Goal: Find specific page/section: Find specific page/section

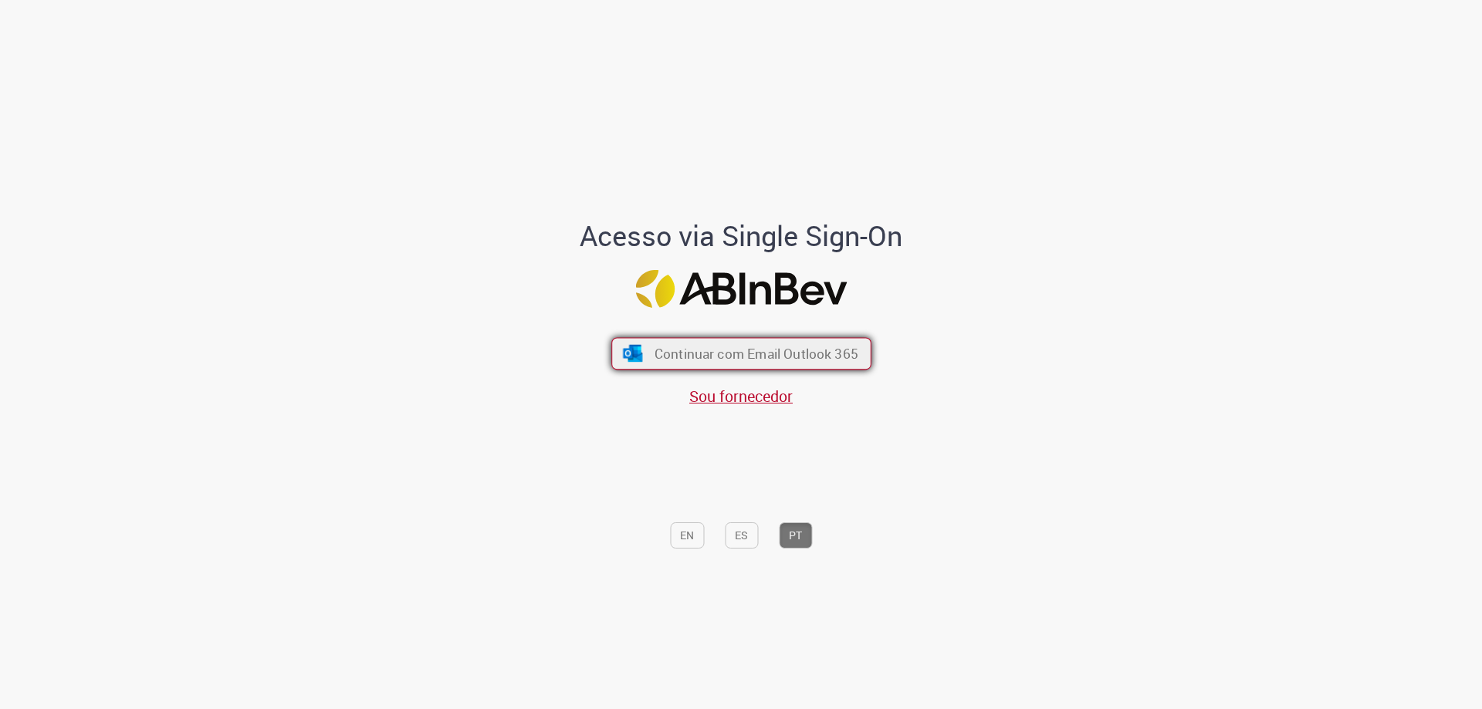
click at [807, 365] on button "Continuar com Email Outlook 365" at bounding box center [741, 354] width 260 height 32
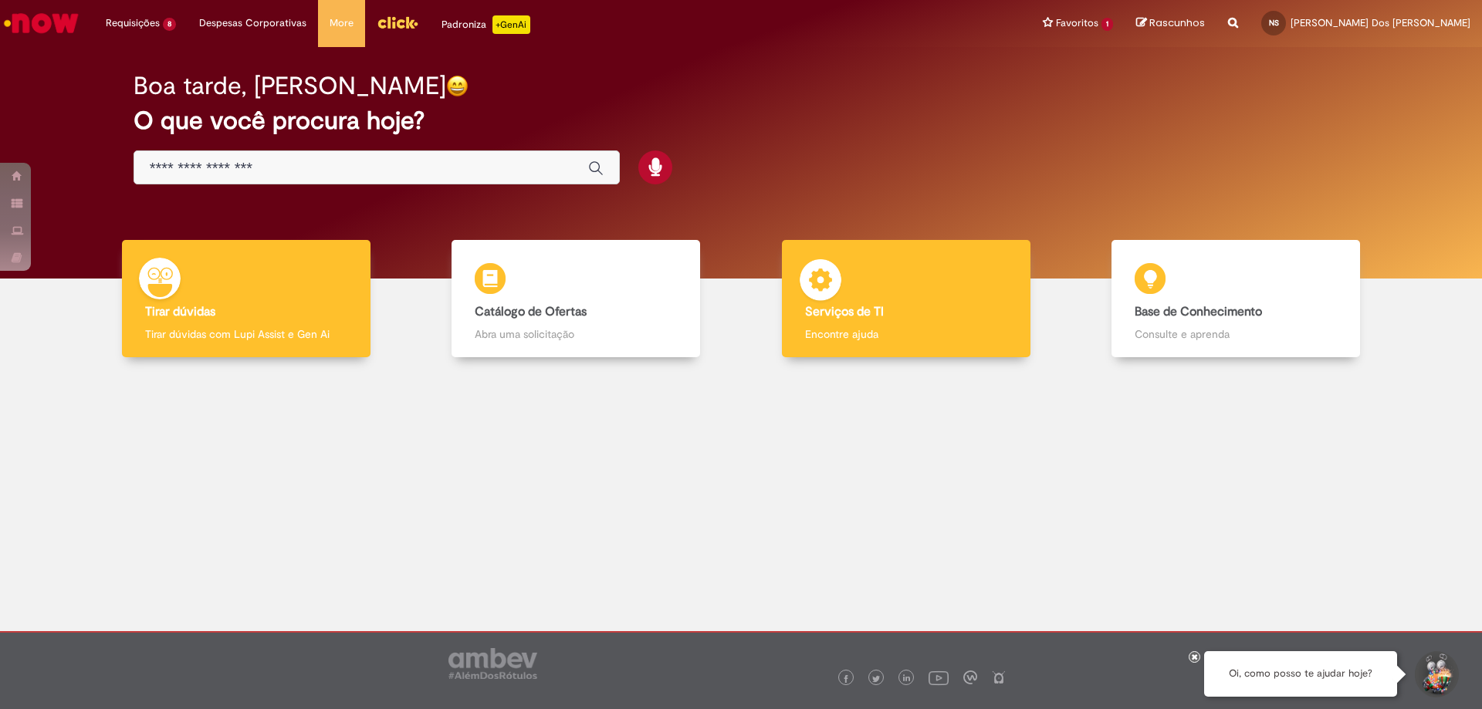
click at [892, 309] on h4 "Serviços de TI" at bounding box center [906, 313] width 202 height 14
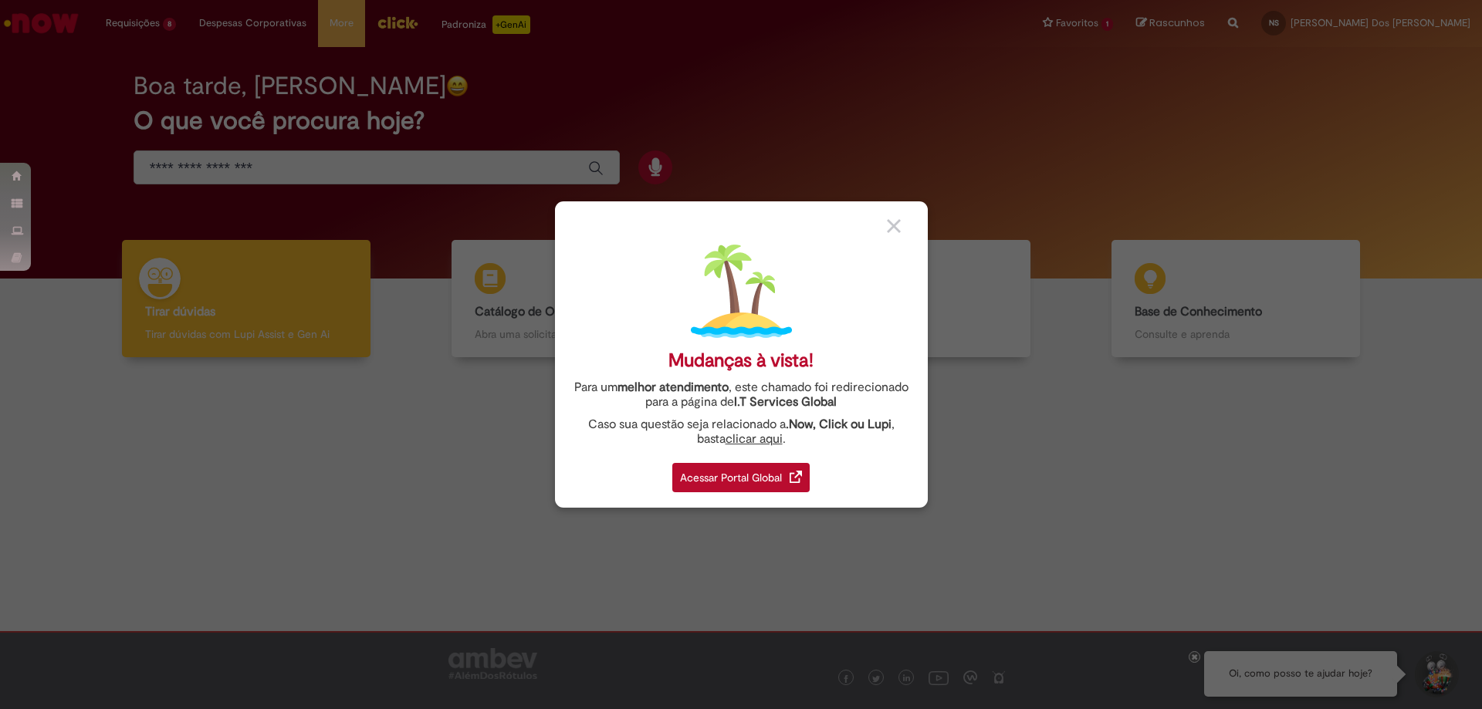
click at [760, 472] on div "Acessar Portal Global" at bounding box center [740, 477] width 137 height 29
